Goal: Task Accomplishment & Management: Manage account settings

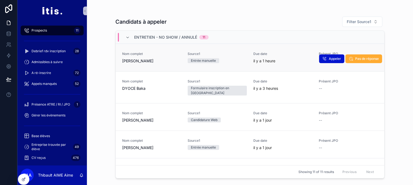
click at [243, 57] on div "Source1 Entrée manuelle" at bounding box center [217, 57] width 59 height 11
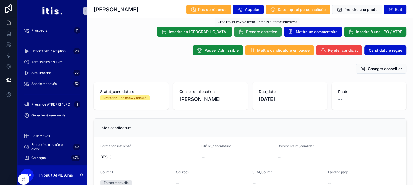
click at [265, 32] on span "Prendre entretien" at bounding box center [261, 31] width 31 height 5
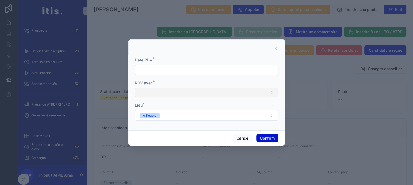
click at [170, 92] on button "Select Button" at bounding box center [207, 92] width 144 height 9
click at [183, 88] on div "RDV avec *" at bounding box center [207, 88] width 144 height 17
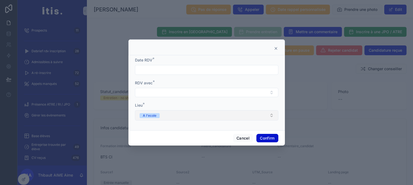
click at [169, 115] on button "A l'ecole" at bounding box center [207, 115] width 144 height 10
click at [197, 104] on form "Date RDV * RDV avec * Lieu * A l'ecole" at bounding box center [207, 91] width 144 height 69
click at [233, 138] on button "Cancel" at bounding box center [243, 138] width 20 height 9
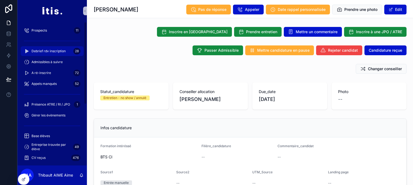
click at [63, 51] on span "Debrief rdv inscription" at bounding box center [49, 51] width 34 height 4
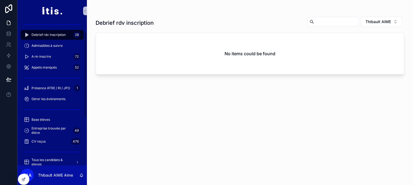
scroll to position [17, 0]
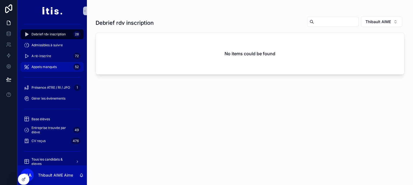
click at [59, 63] on div "Appels manqués 52" at bounding box center [52, 67] width 57 height 9
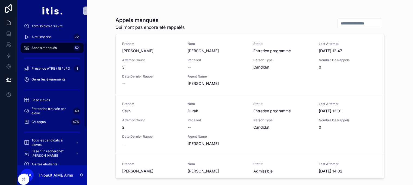
scroll to position [32, 0]
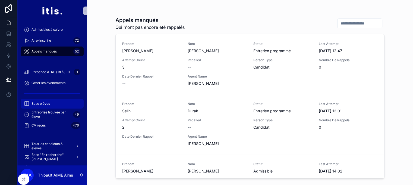
click at [50, 101] on div "Base élèves" at bounding box center [52, 103] width 57 height 9
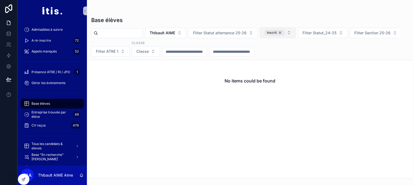
click at [285, 32] on div "Inscrit" at bounding box center [275, 33] width 20 height 6
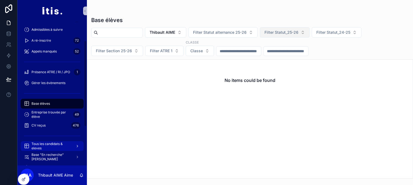
click at [48, 145] on span "Tous les candidats & eleves" at bounding box center [52, 146] width 40 height 9
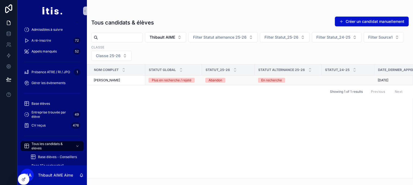
click at [136, 80] on div "thibault Aime thibault Aime" at bounding box center [118, 80] width 48 height 4
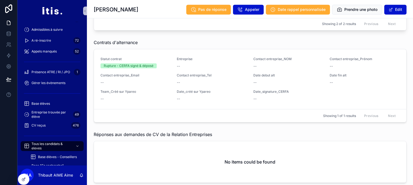
scroll to position [851, 0]
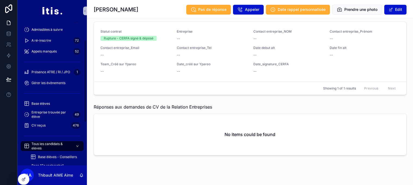
click at [55, 143] on span "Tous les candidats & eleves" at bounding box center [52, 146] width 40 height 9
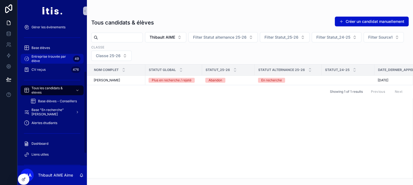
scroll to position [89, 0]
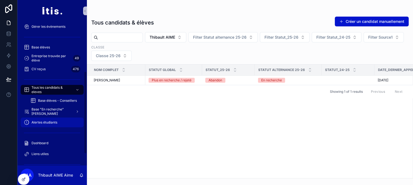
click at [51, 120] on span "Alertes étudiants" at bounding box center [45, 122] width 26 height 4
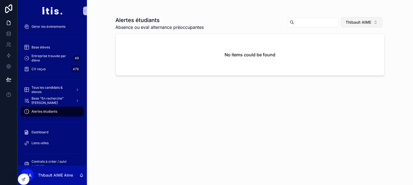
click at [366, 23] on span "Thibault AIME" at bounding box center [359, 22] width 26 height 5
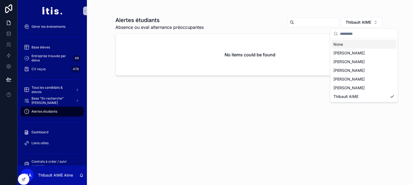
click at [346, 46] on div "None" at bounding box center [364, 44] width 65 height 9
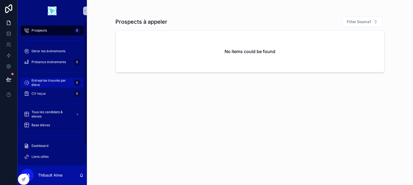
click at [54, 84] on span "Entreprise trouvée par élève" at bounding box center [52, 82] width 40 height 9
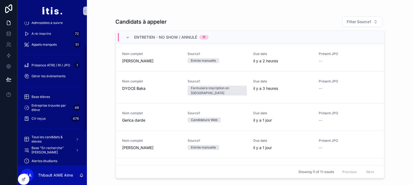
scroll to position [49, 0]
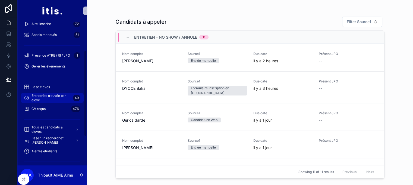
click at [46, 98] on span "Entreprise trouvée par élève" at bounding box center [51, 98] width 39 height 9
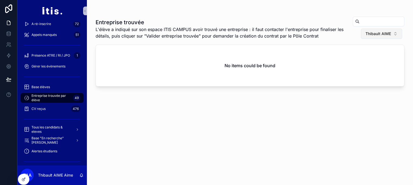
click at [393, 30] on button "Thibault AIME" at bounding box center [381, 34] width 41 height 10
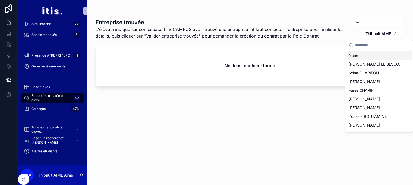
click at [364, 56] on div "None" at bounding box center [379, 55] width 65 height 9
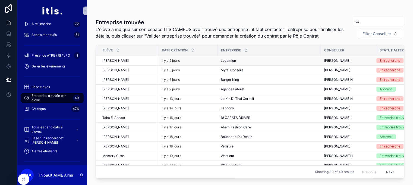
click at [290, 62] on div "[PERSON_NAME]" at bounding box center [269, 60] width 97 height 4
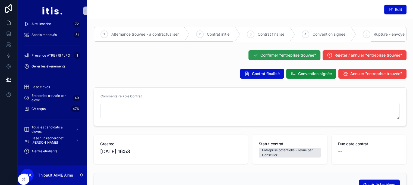
click at [262, 57] on span "Confirmer "entreprise trouvée"" at bounding box center [289, 54] width 56 height 5
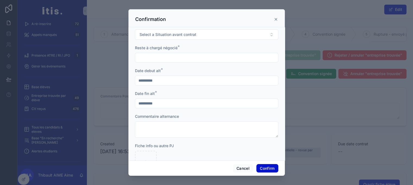
scroll to position [170, 0]
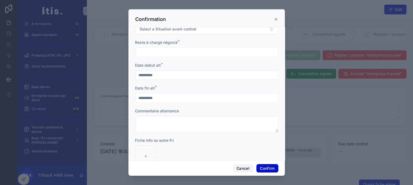
click at [237, 171] on button "Cancel" at bounding box center [243, 168] width 20 height 9
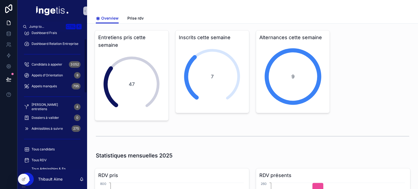
scroll to position [18, 0]
click at [47, 115] on span "Dossiers à valider" at bounding box center [45, 117] width 27 height 4
